Goal: Complete application form

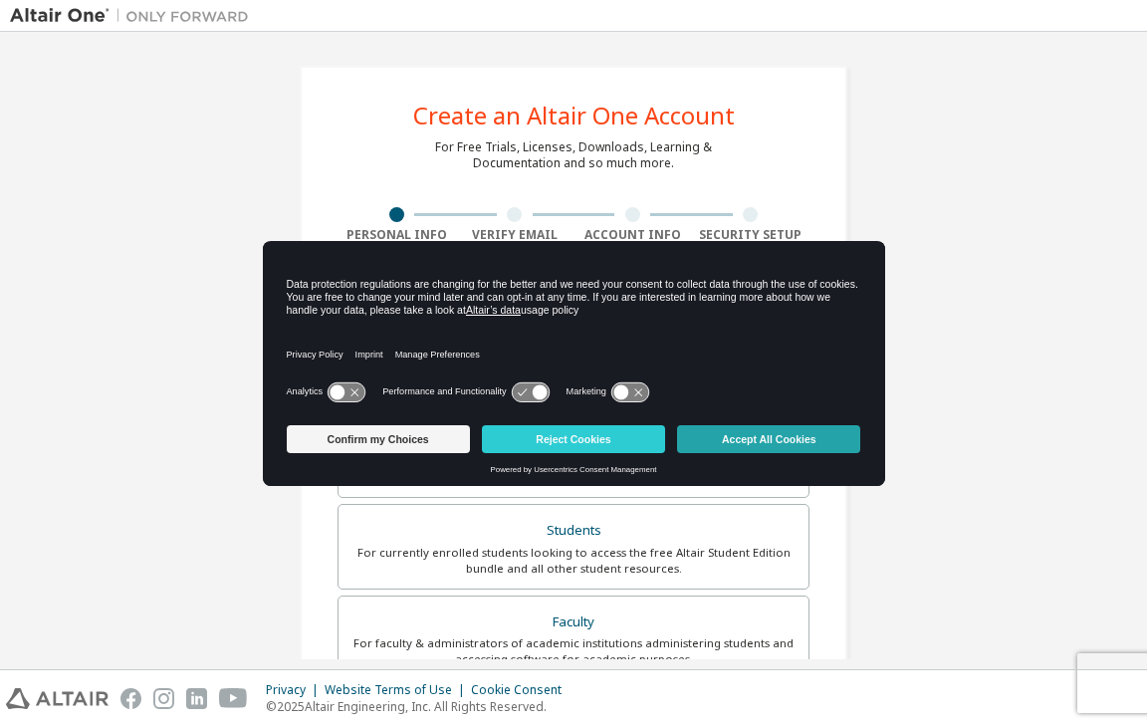
click at [806, 436] on button "Accept All Cookies" at bounding box center [768, 439] width 183 height 28
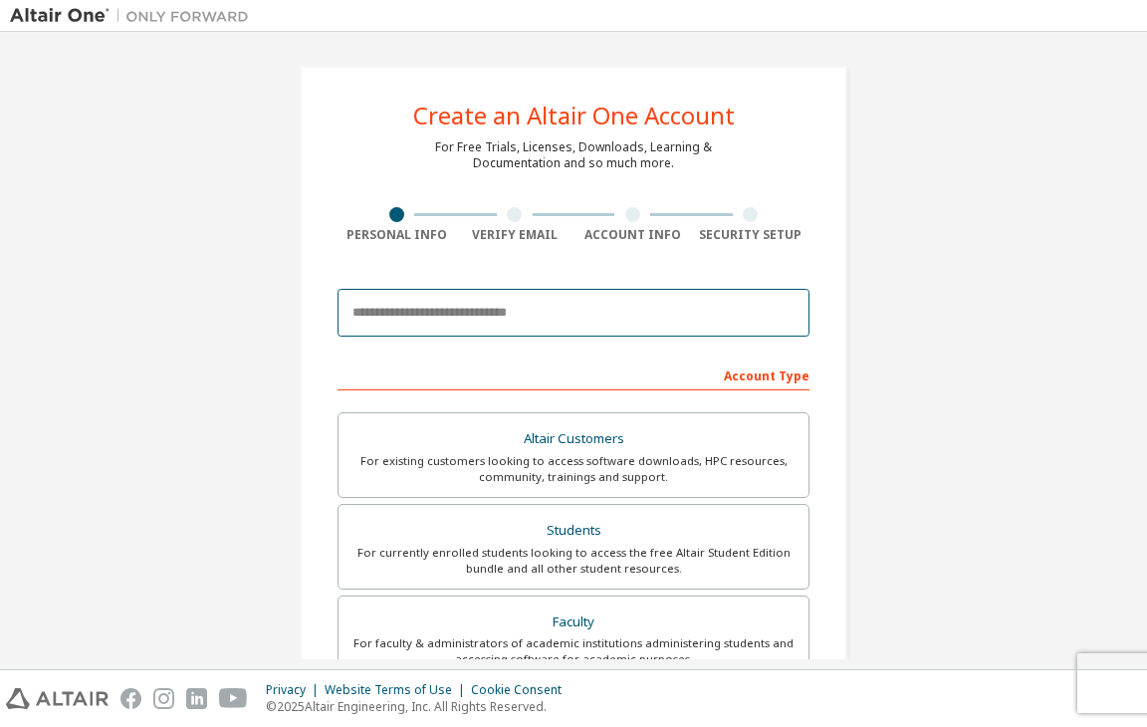
click at [542, 313] on input "email" at bounding box center [574, 313] width 472 height 48
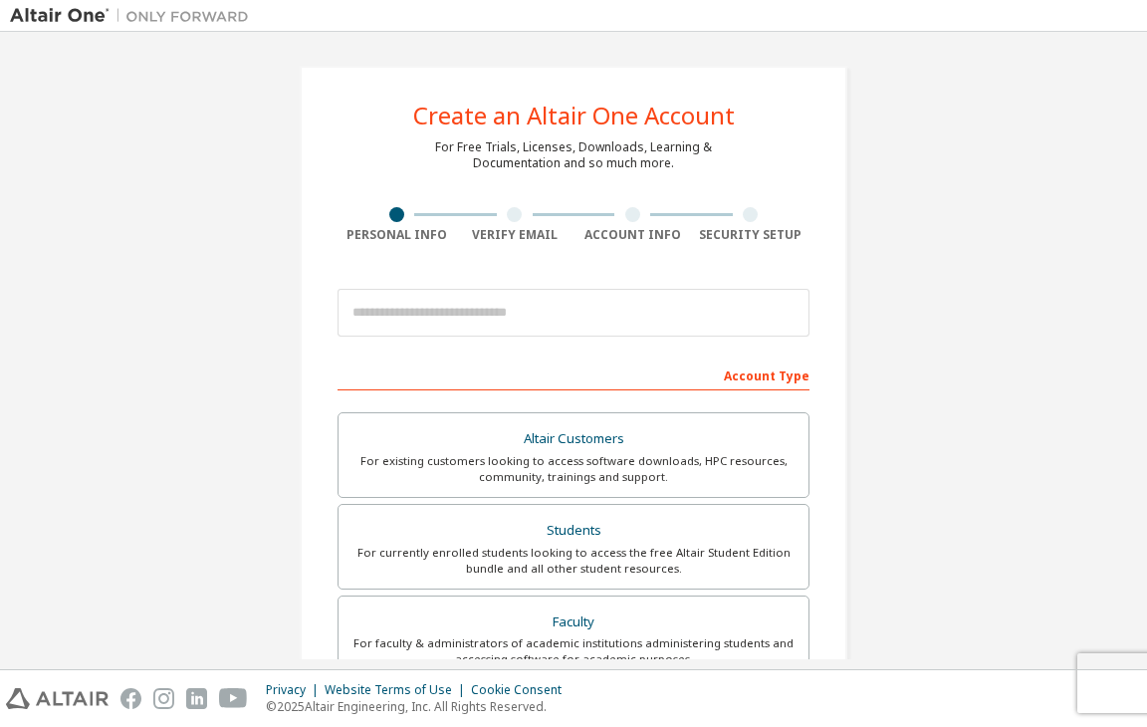
click at [994, 334] on div "Create an Altair One Account For Free Trials, Licenses, Downloads, Learning & D…" at bounding box center [573, 569] width 1127 height 1055
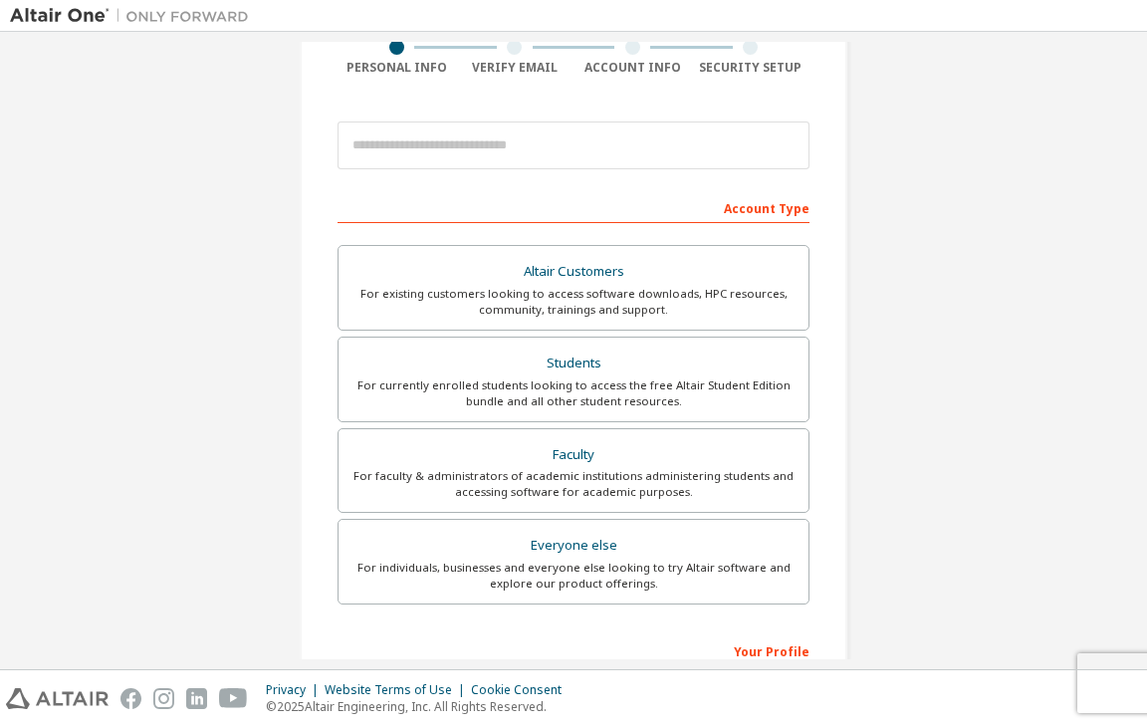
scroll to position [134, 0]
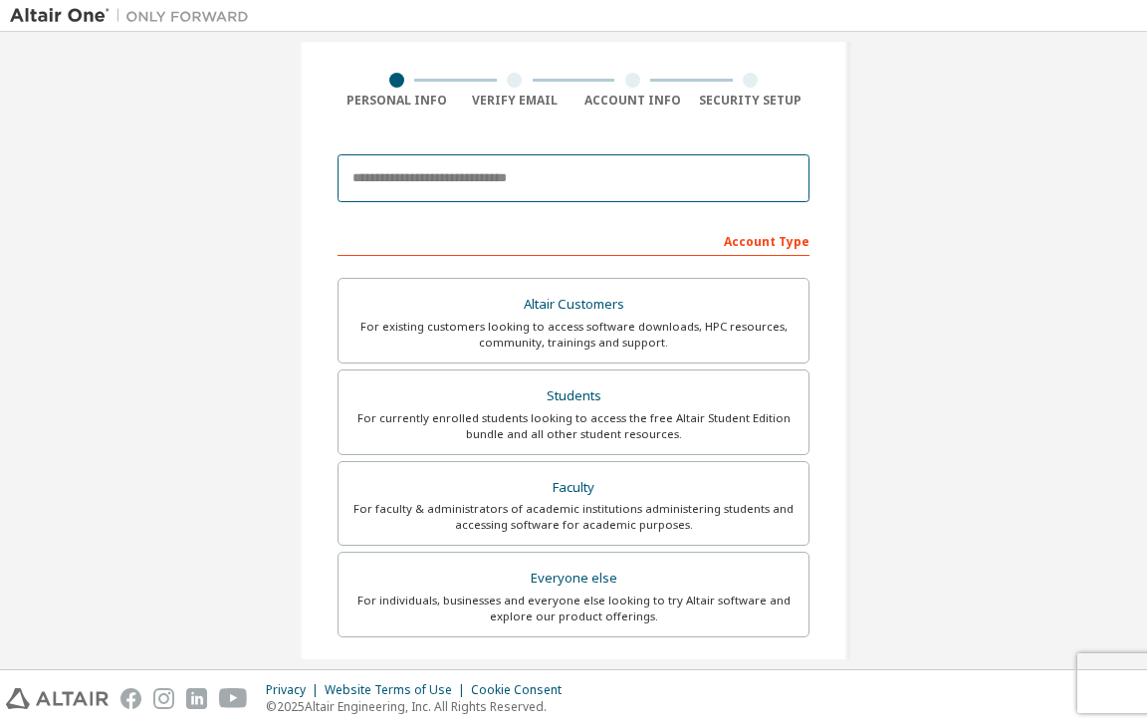
click at [614, 178] on input "email" at bounding box center [574, 178] width 472 height 48
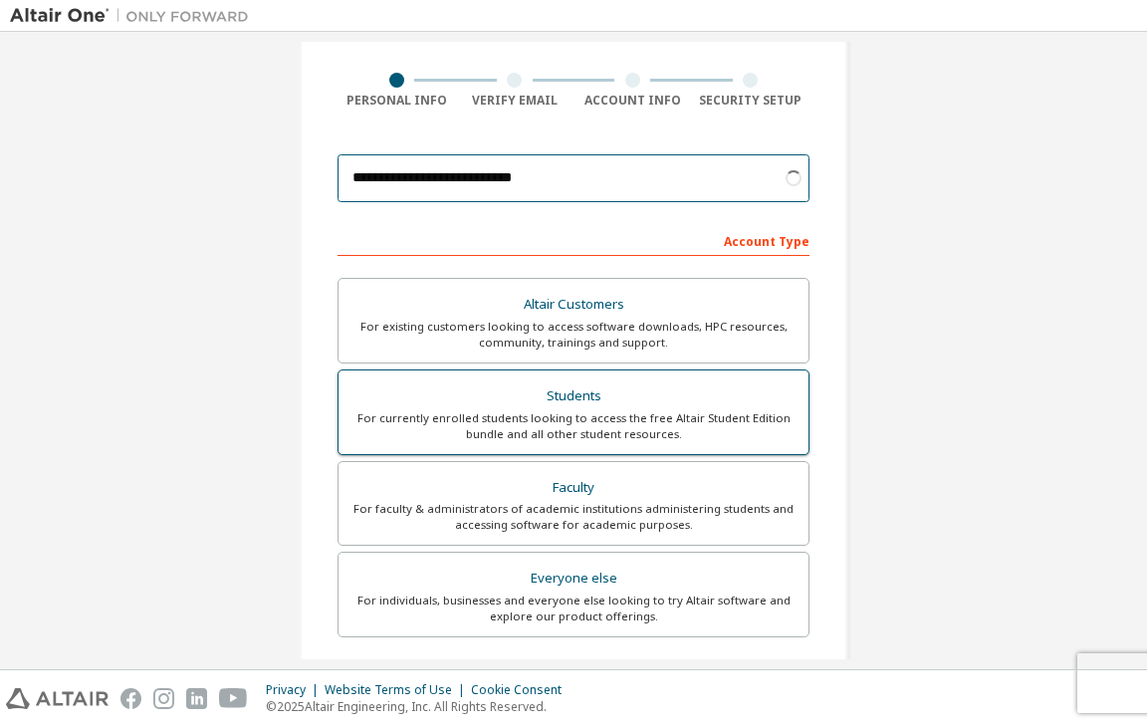
type input "**********"
click at [554, 445] on label "Students For currently enrolled students looking to access the free Altair Stud…" at bounding box center [574, 413] width 472 height 86
click at [633, 399] on div "Students" at bounding box center [574, 396] width 446 height 28
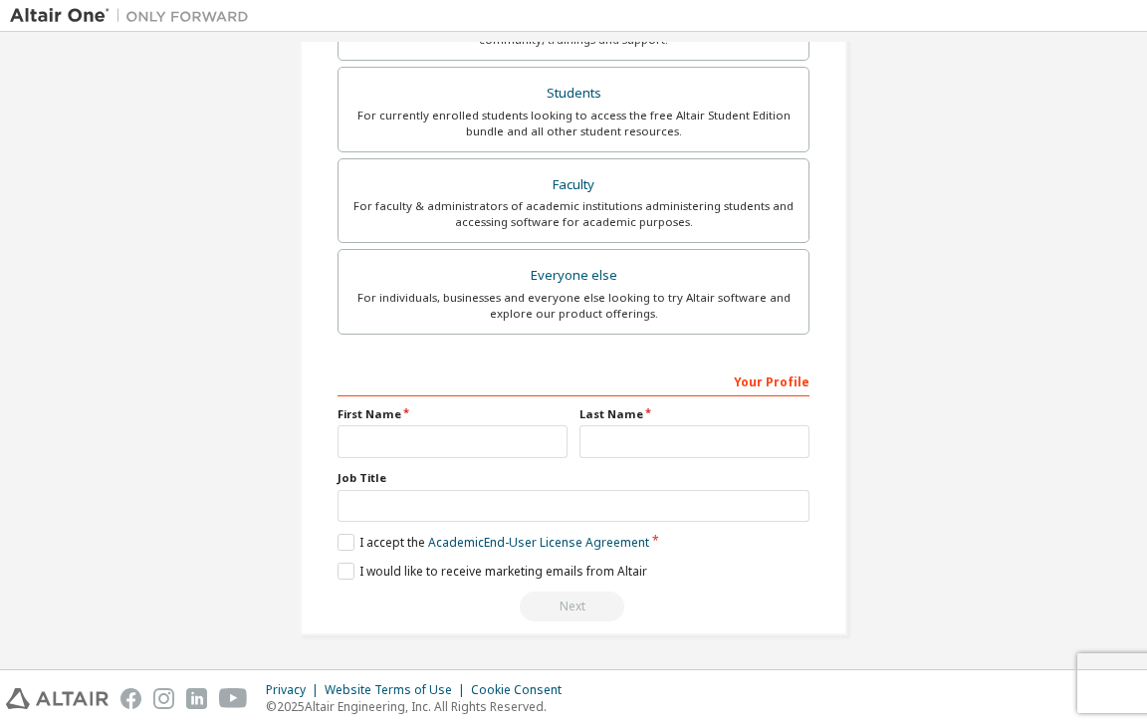
scroll to position [433, 0]
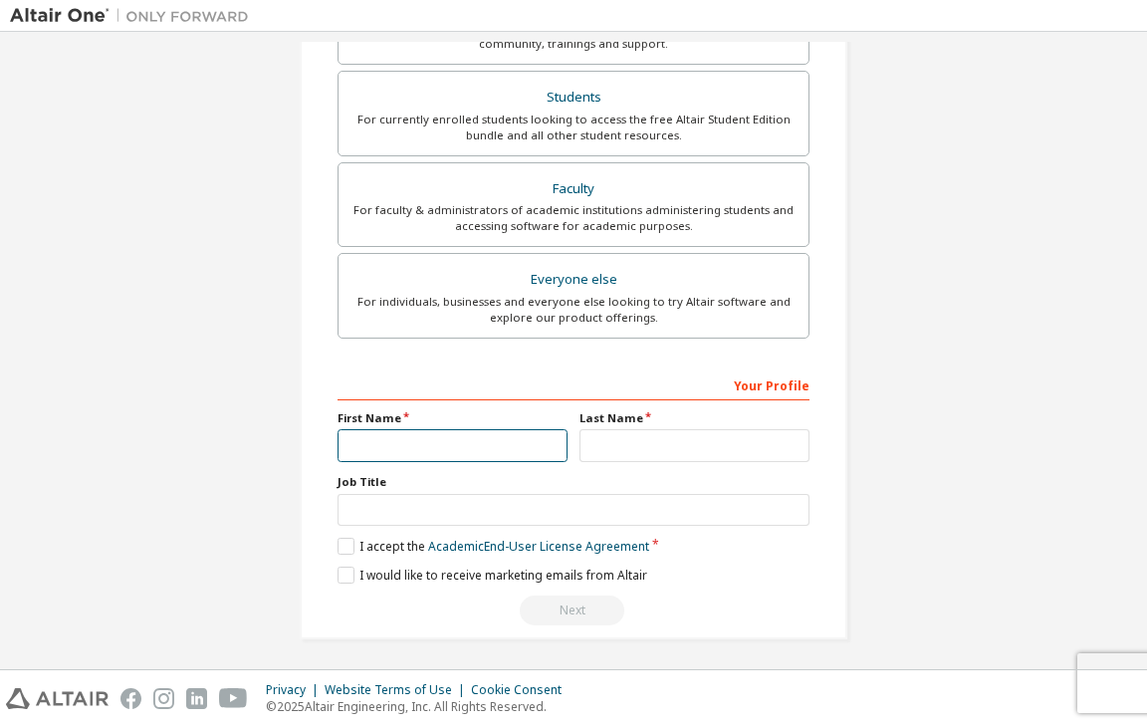
click at [395, 433] on input "text" at bounding box center [453, 445] width 230 height 33
type input "*****"
click at [624, 423] on div "Last Name" at bounding box center [695, 436] width 242 height 52
click at [625, 444] on input "text" at bounding box center [695, 445] width 230 height 33
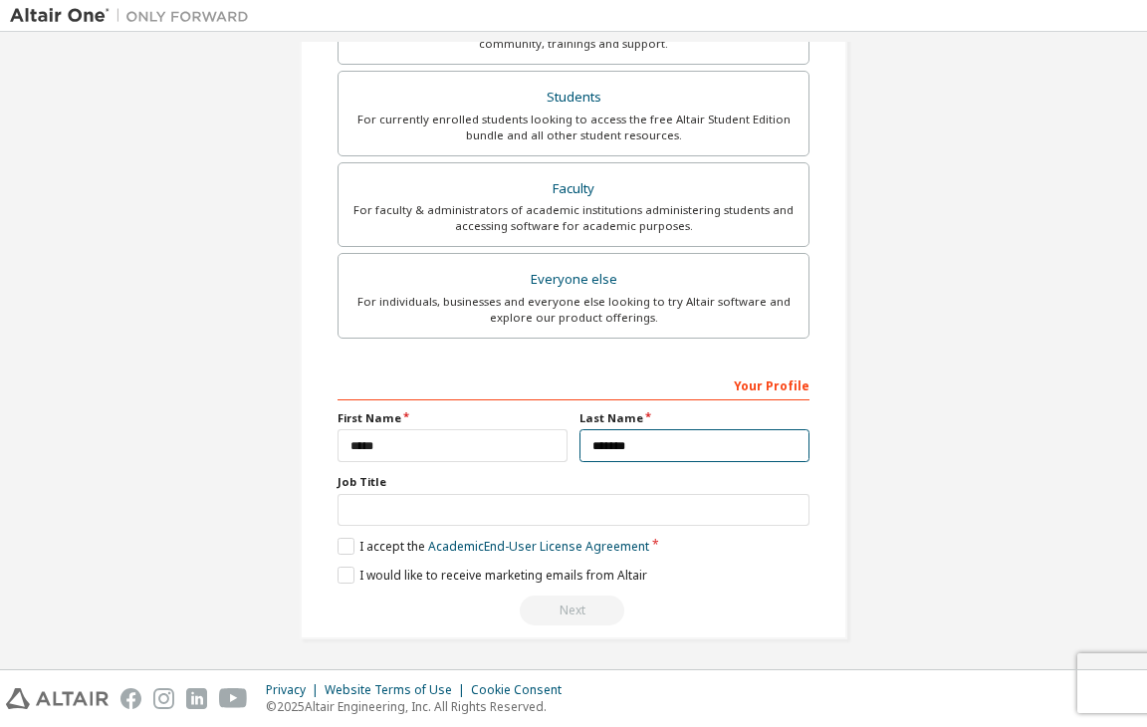
type input "*******"
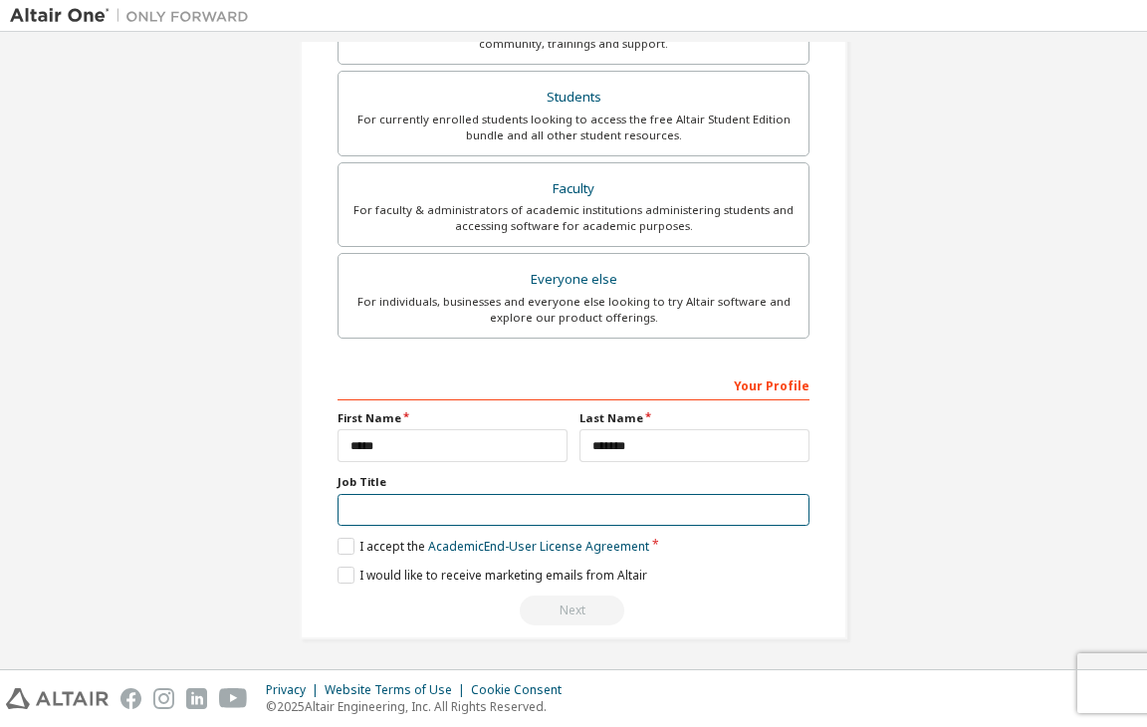
click at [632, 494] on input "text" at bounding box center [574, 510] width 472 height 33
type input "*******"
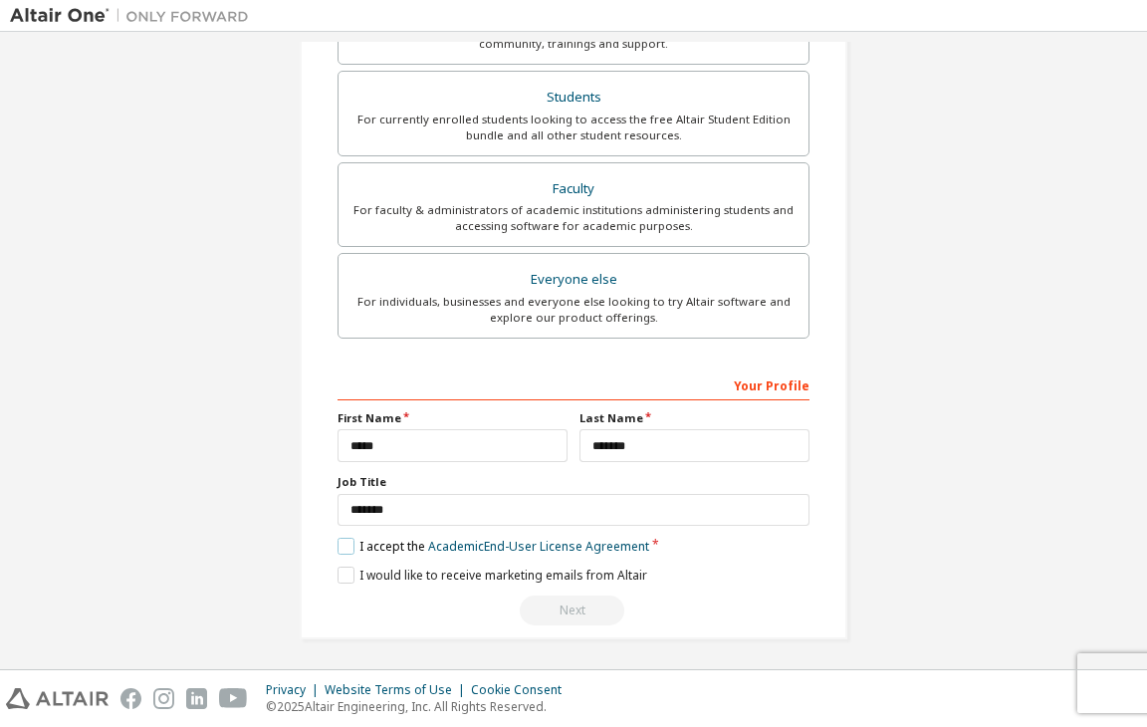
click at [338, 540] on label "I accept the Academic End-User License Agreement" at bounding box center [494, 546] width 312 height 17
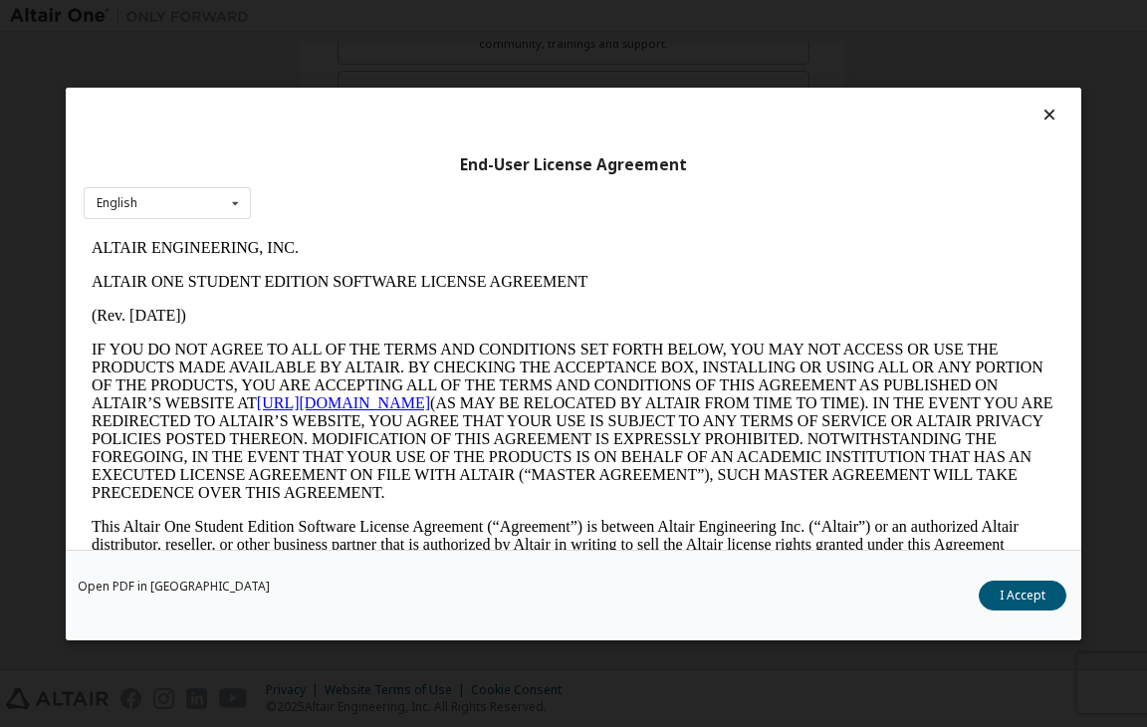
scroll to position [0, 0]
click at [1016, 593] on button "I Accept" at bounding box center [1023, 596] width 88 height 30
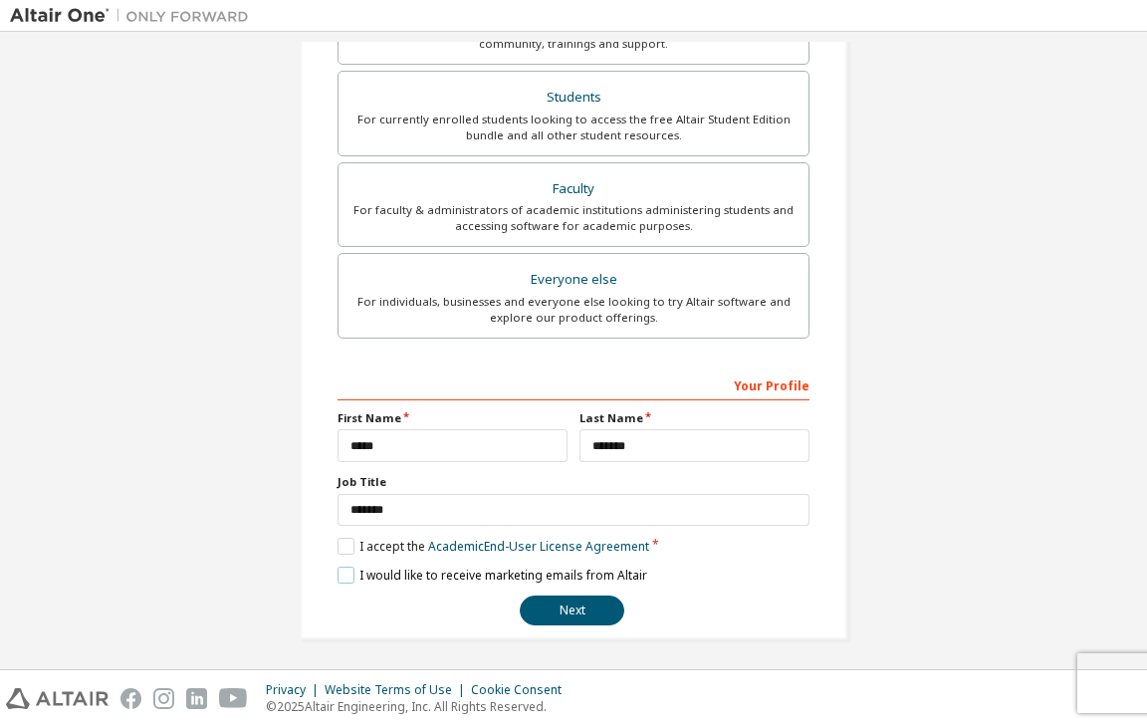
click at [339, 567] on label "I would like to receive marketing emails from Altair" at bounding box center [493, 575] width 310 height 17
click at [594, 613] on button "Next" at bounding box center [572, 611] width 105 height 30
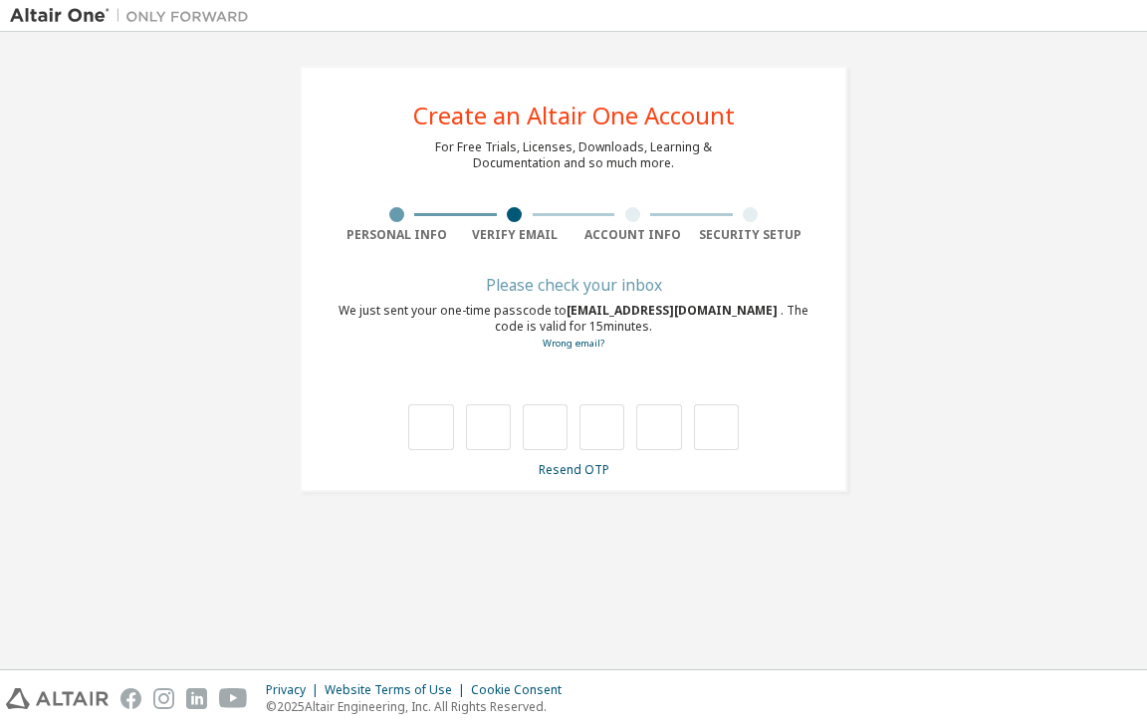
type input "*"
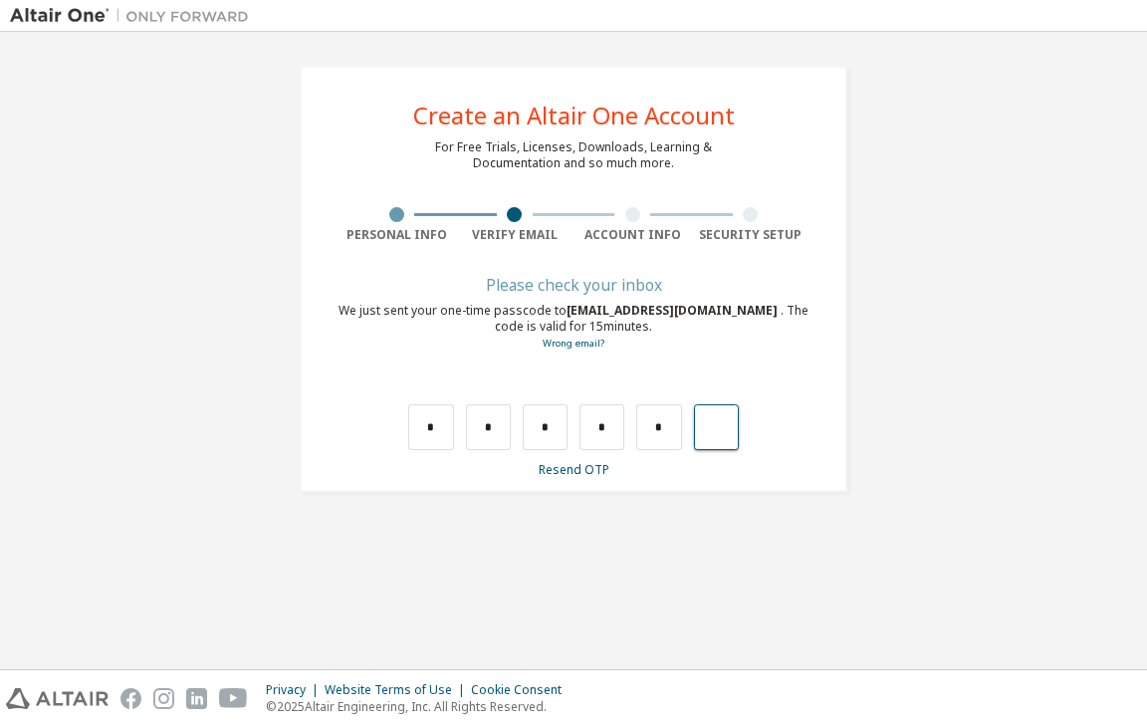
type input "*"
